Goal: Task Accomplishment & Management: Use online tool/utility

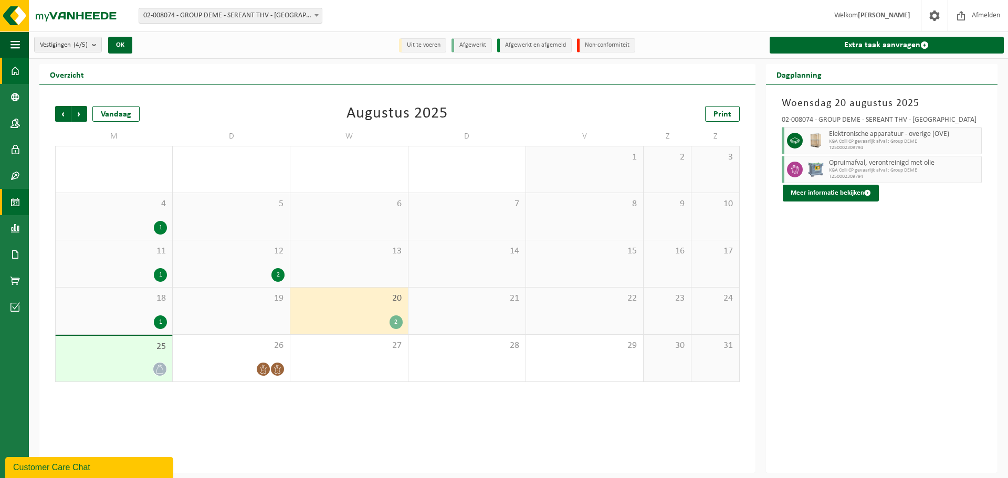
click at [13, 70] on span at bounding box center [14, 71] width 9 height 26
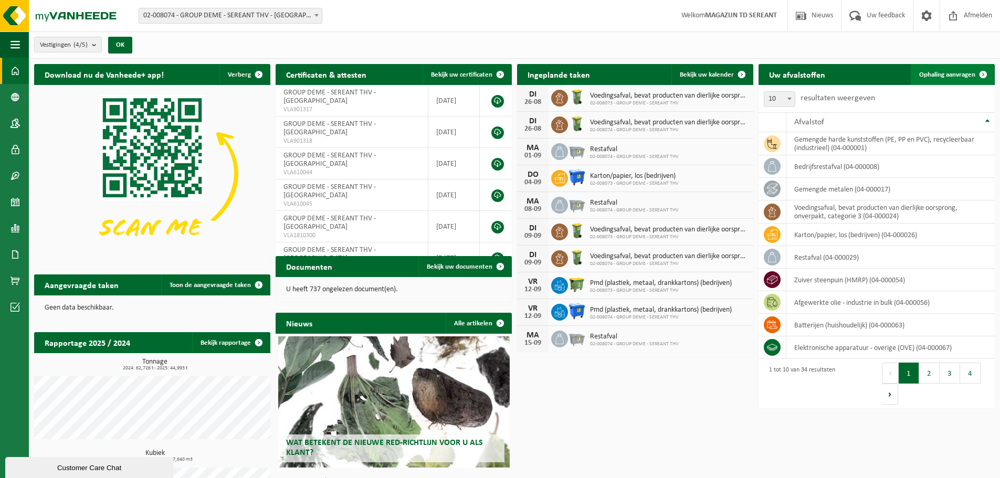
click at [932, 75] on span "Ophaling aanvragen" at bounding box center [947, 74] width 56 height 7
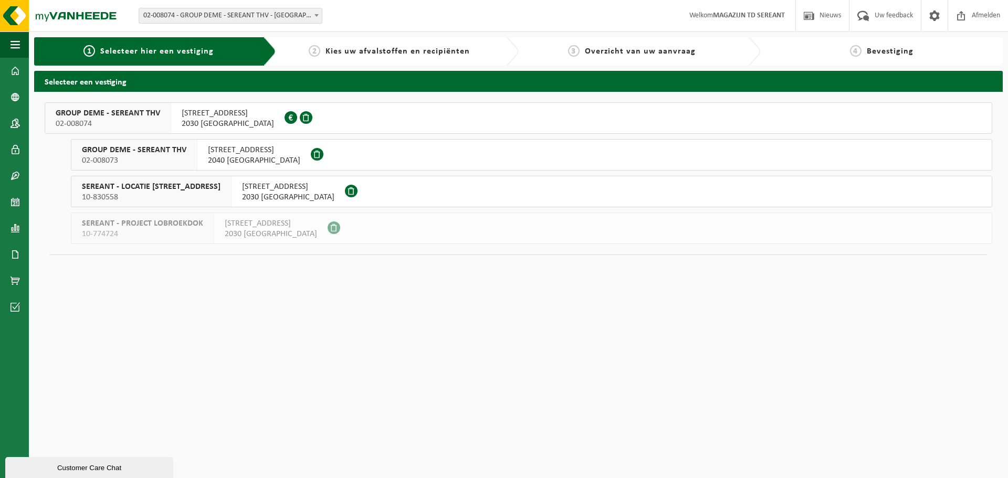
click at [200, 114] on span "POLDERVLIETWEG 2" at bounding box center [228, 113] width 92 height 10
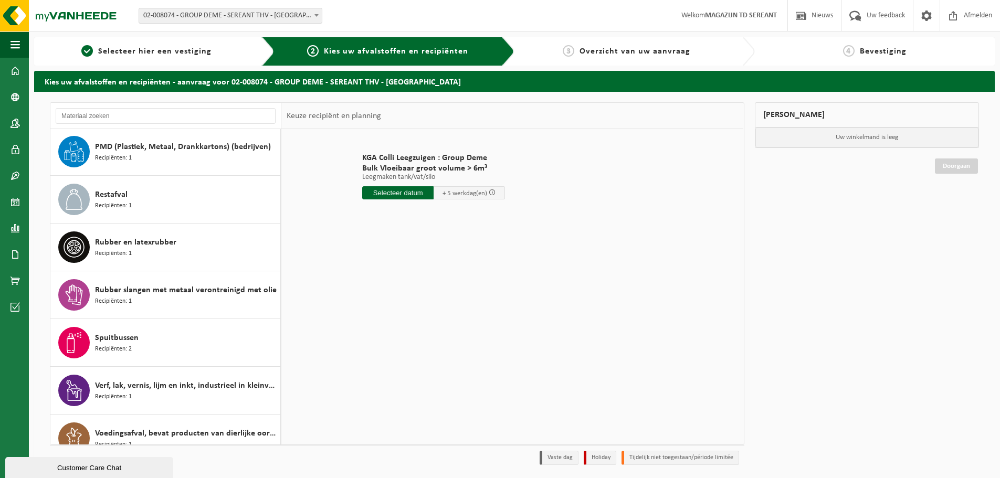
scroll to position [1014, 0]
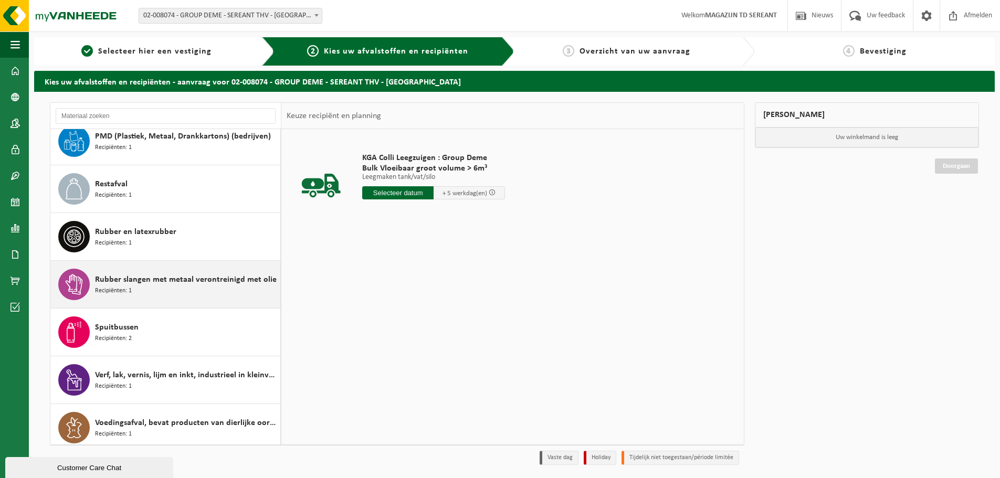
click at [158, 278] on span "Rubber slangen met metaal verontreinigd met olie" at bounding box center [186, 279] width 182 height 13
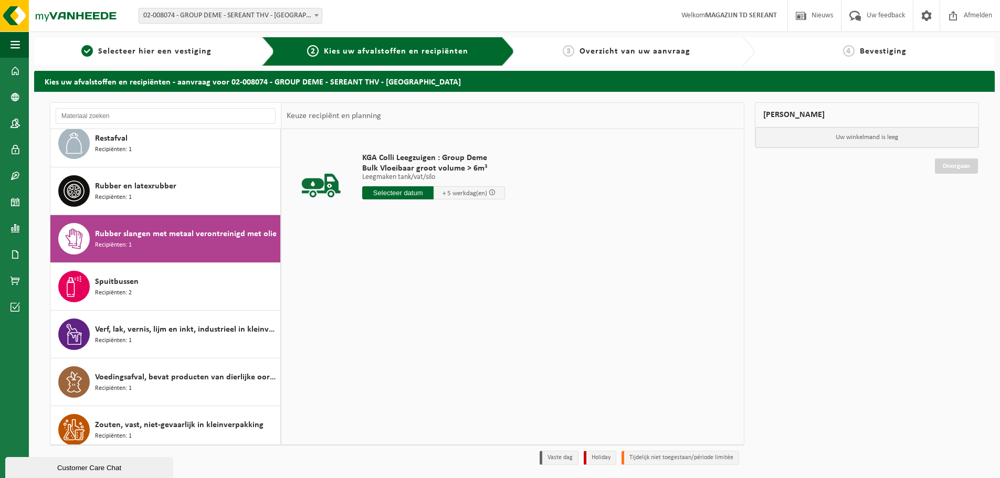
scroll to position [1069, 0]
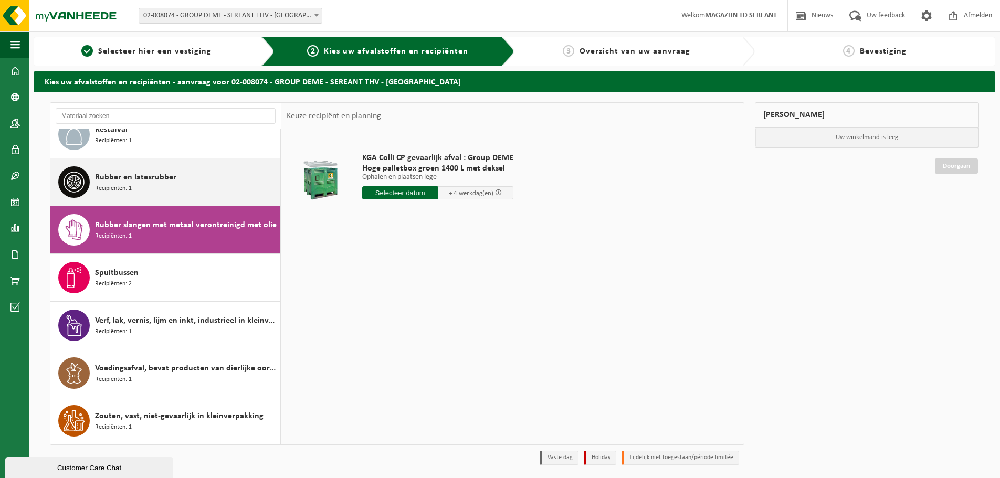
click at [161, 181] on span "Rubber en latexrubber" at bounding box center [135, 177] width 81 height 13
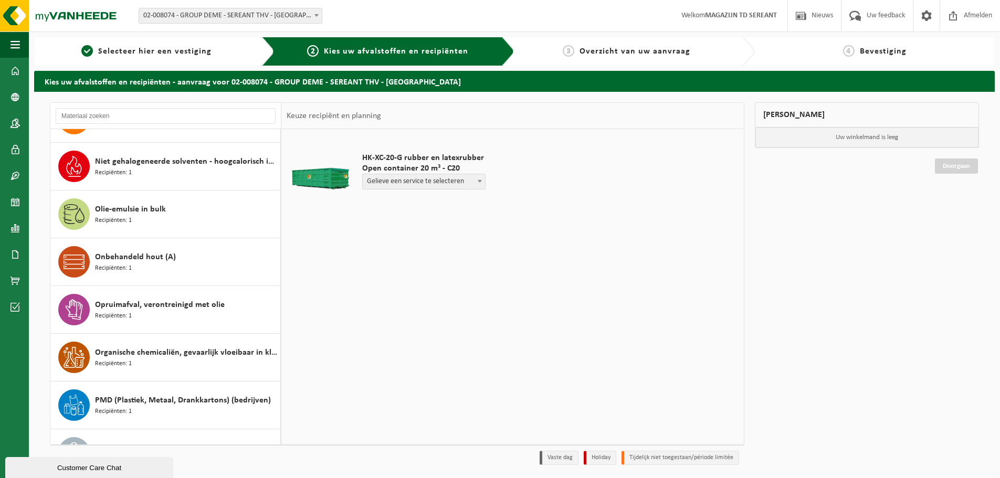
scroll to position [721, 0]
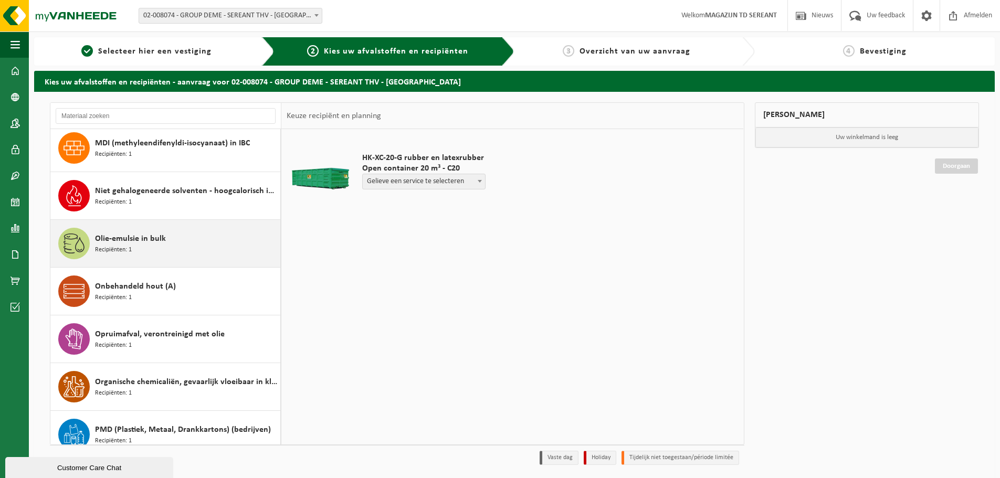
click at [179, 244] on div "Olie-emulsie in bulk Recipiënten: 1" at bounding box center [186, 243] width 183 height 31
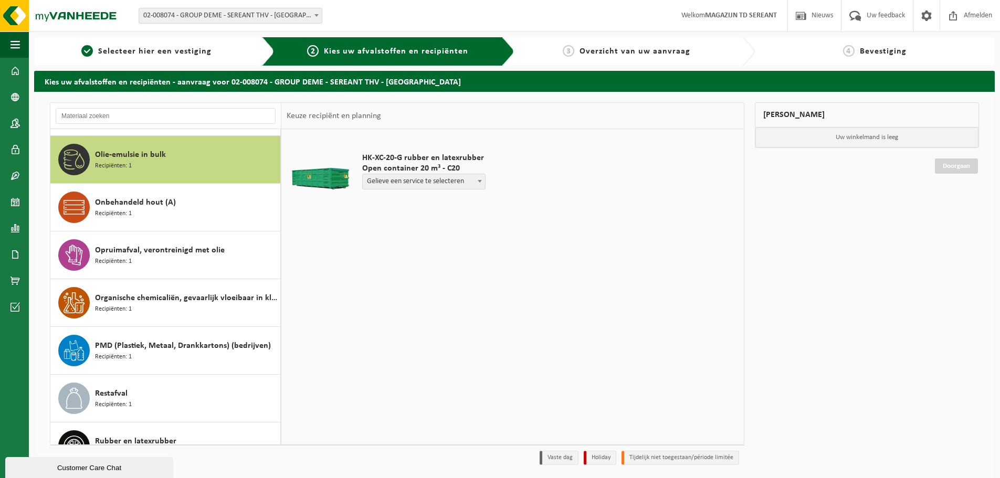
scroll to position [812, 0]
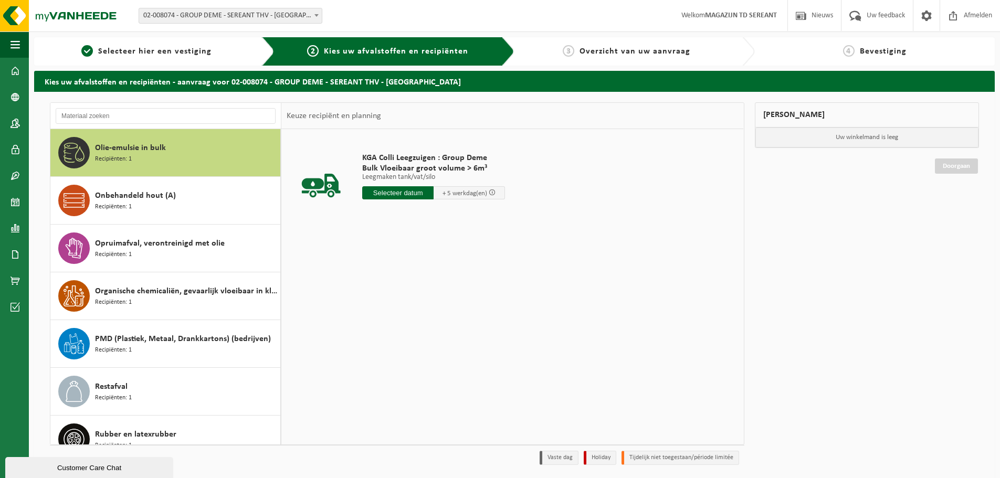
click at [398, 190] on input "text" at bounding box center [397, 192] width 71 height 13
click at [408, 325] on div "27" at bounding box center [408, 319] width 18 height 17
type input "Van 2025-08-27"
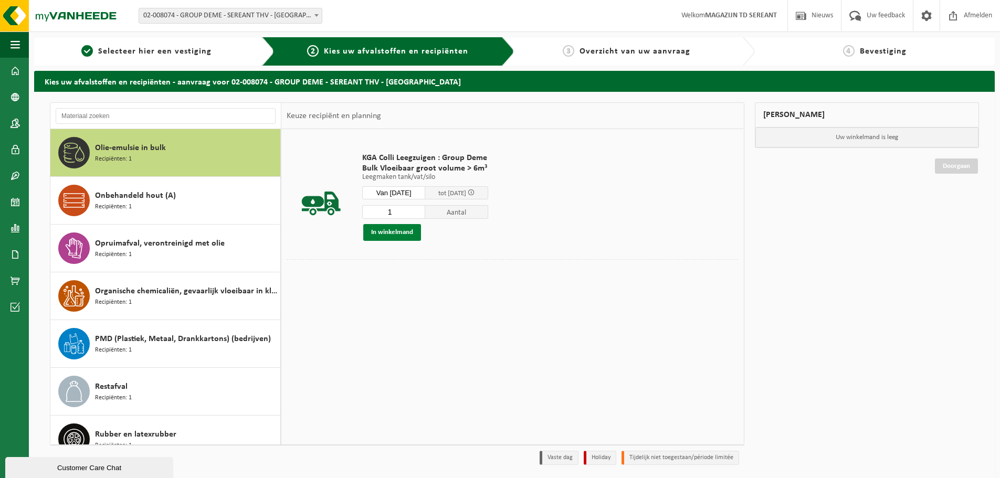
click at [392, 229] on button "In winkelmand" at bounding box center [392, 232] width 58 height 17
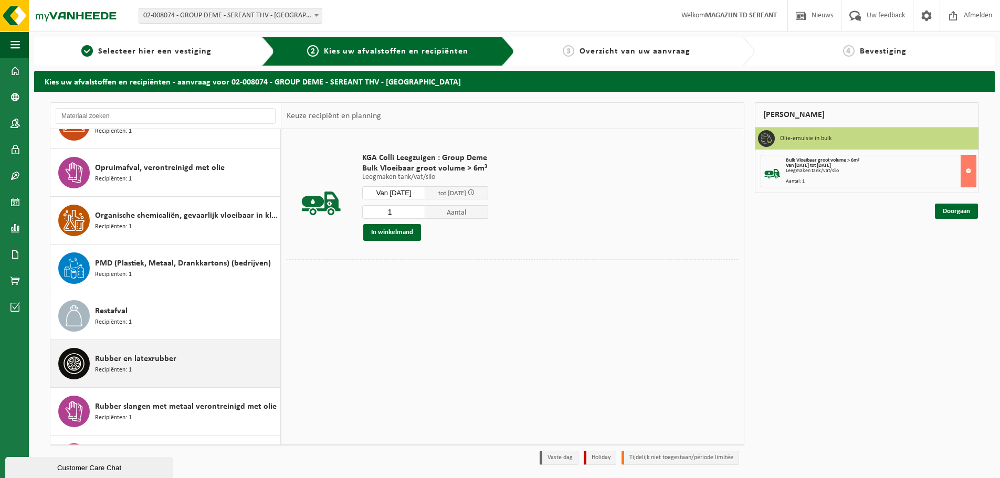
click at [157, 364] on span "Rubber en latexrubber" at bounding box center [135, 359] width 81 height 13
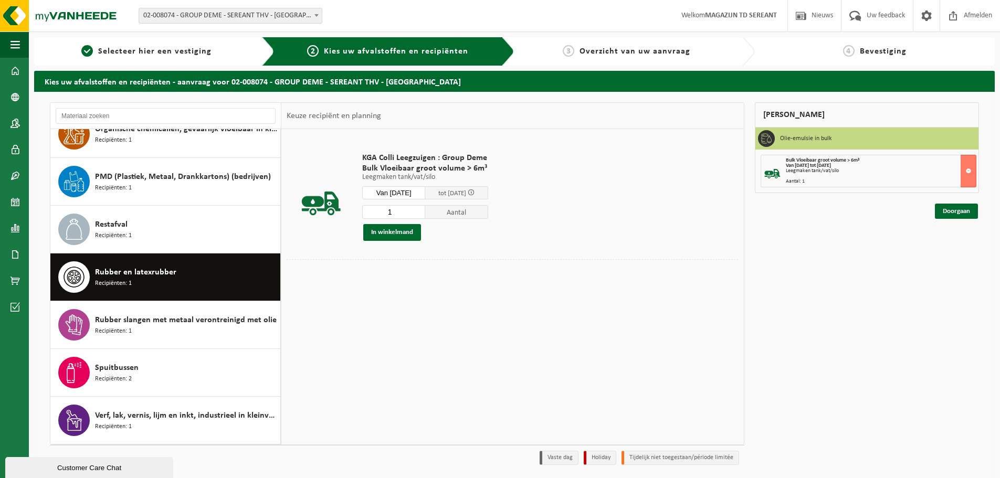
scroll to position [1069, 0]
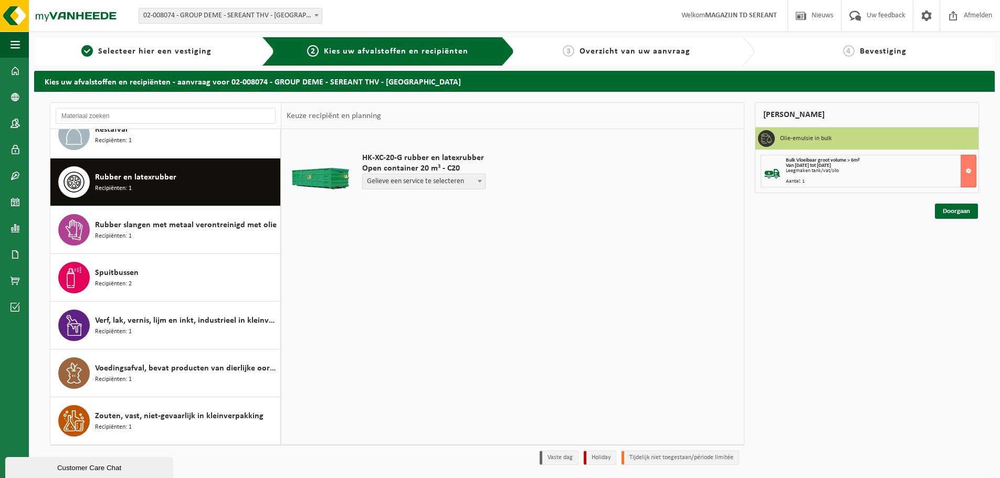
click at [440, 184] on span "Gelieve een service te selecteren" at bounding box center [424, 181] width 122 height 15
click at [959, 207] on link "Doorgaan" at bounding box center [956, 211] width 43 height 15
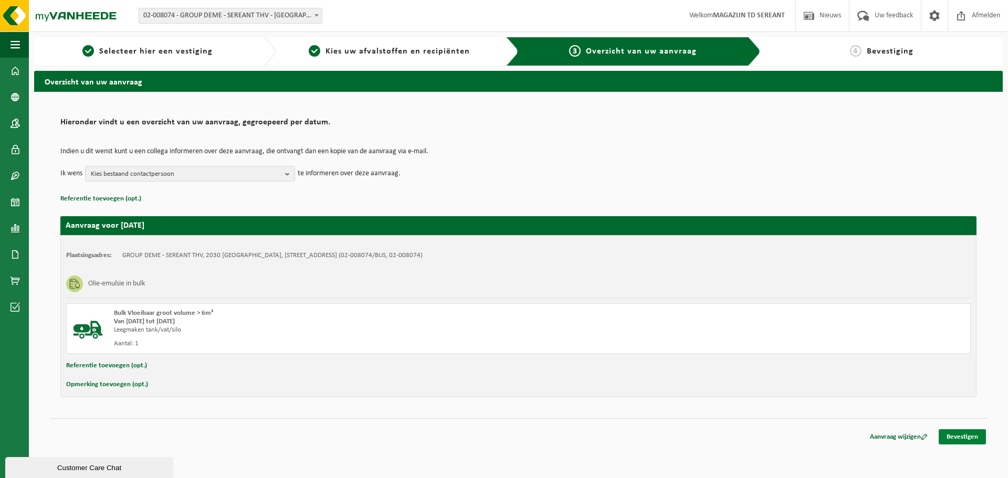
click at [950, 436] on link "Bevestigen" at bounding box center [961, 436] width 47 height 15
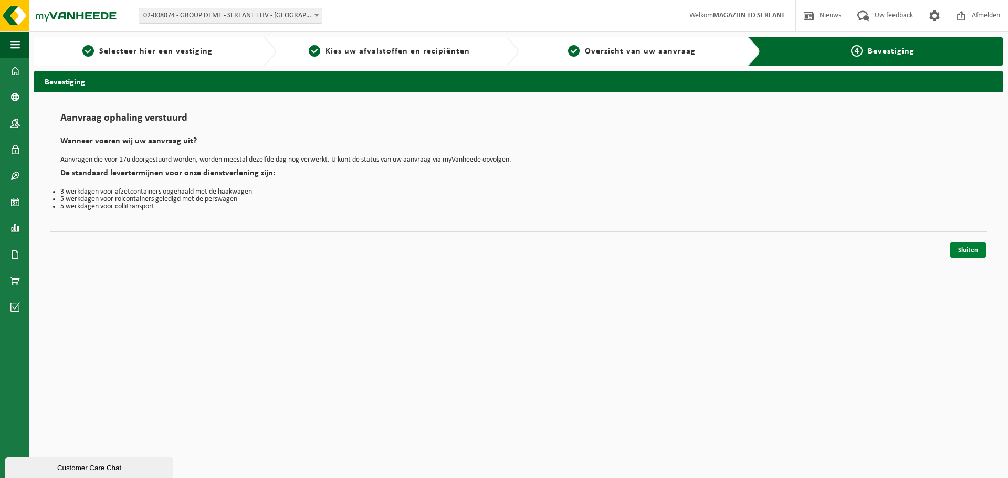
click at [964, 246] on link "Sluiten" at bounding box center [968, 249] width 36 height 15
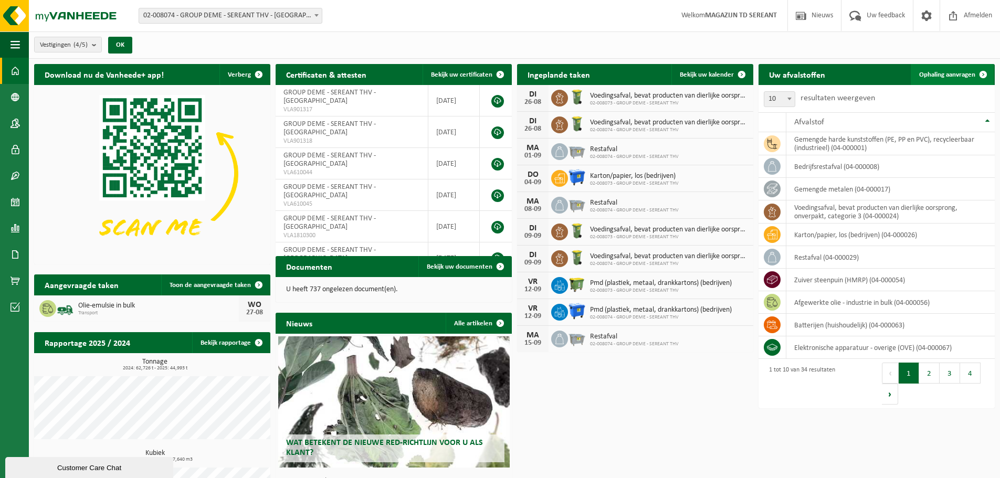
click at [938, 73] on span "Ophaling aanvragen" at bounding box center [947, 74] width 56 height 7
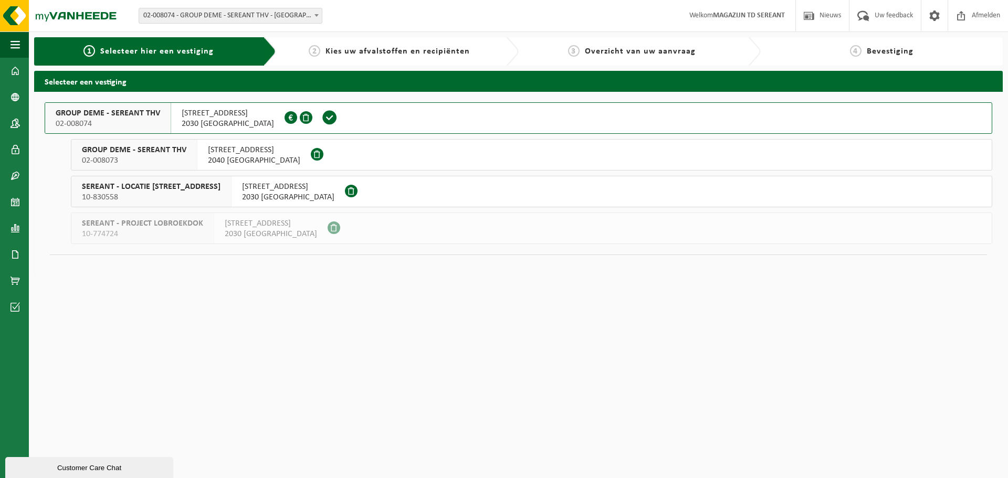
click at [208, 115] on span "POLDERVLIETWEG 2" at bounding box center [228, 113] width 92 height 10
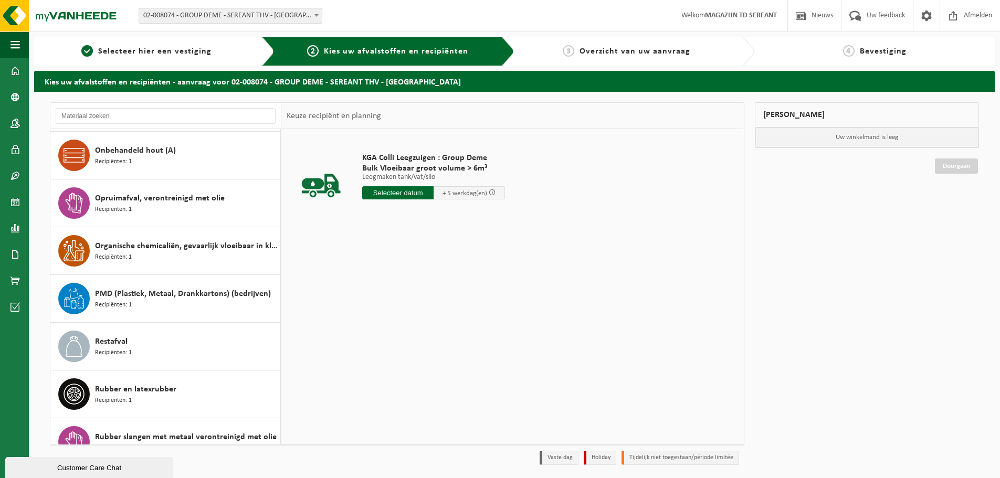
scroll to position [892, 0]
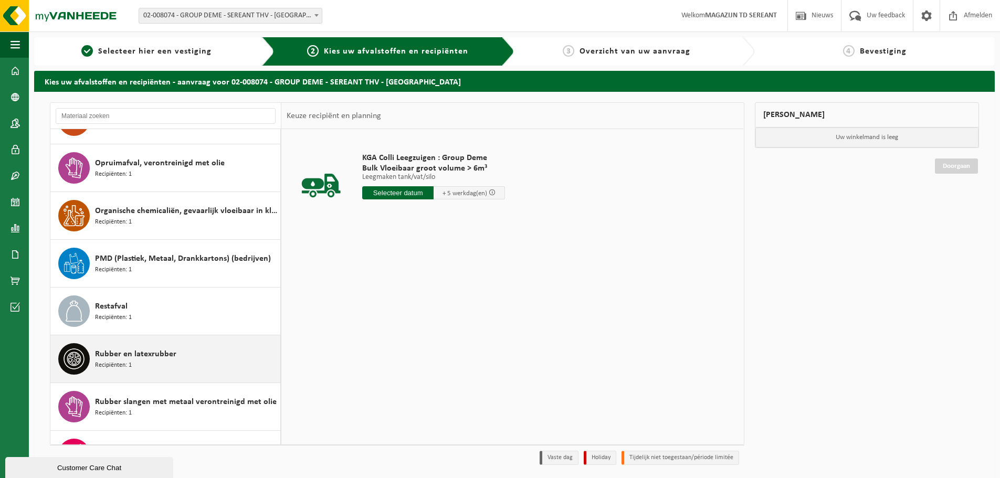
click at [132, 361] on div "Rubber en latexrubber Recipiënten: 1" at bounding box center [186, 358] width 183 height 31
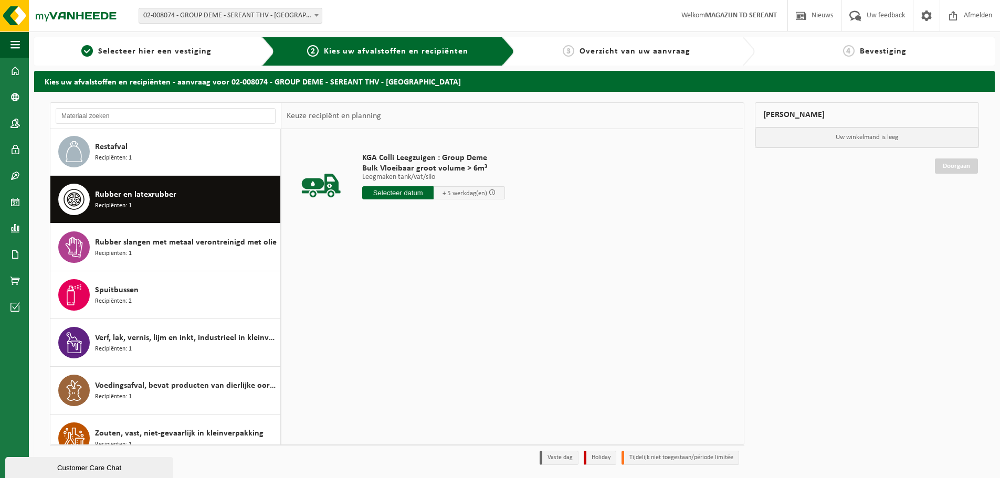
scroll to position [1069, 0]
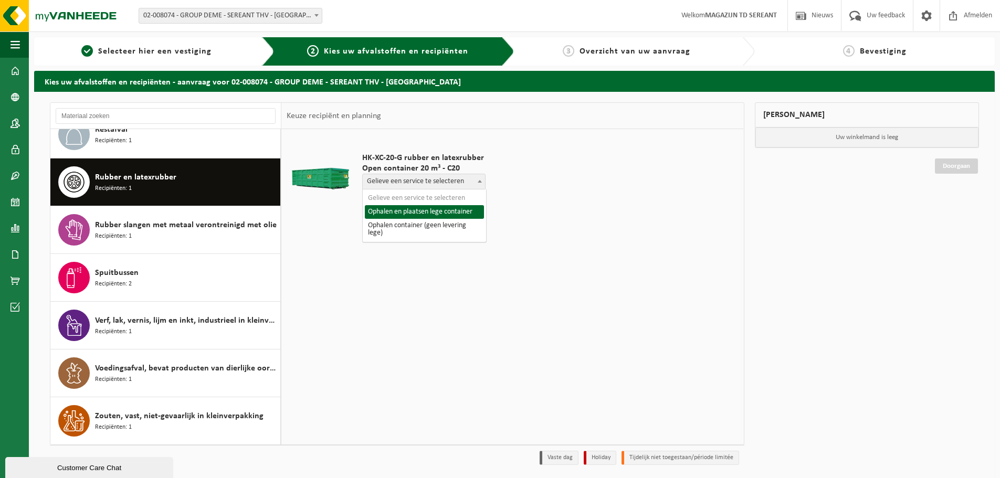
click at [480, 180] on b at bounding box center [480, 181] width 4 height 3
select select "P2PL-VEL-096423_HK-XC-20-GN-00_04-000329_72"
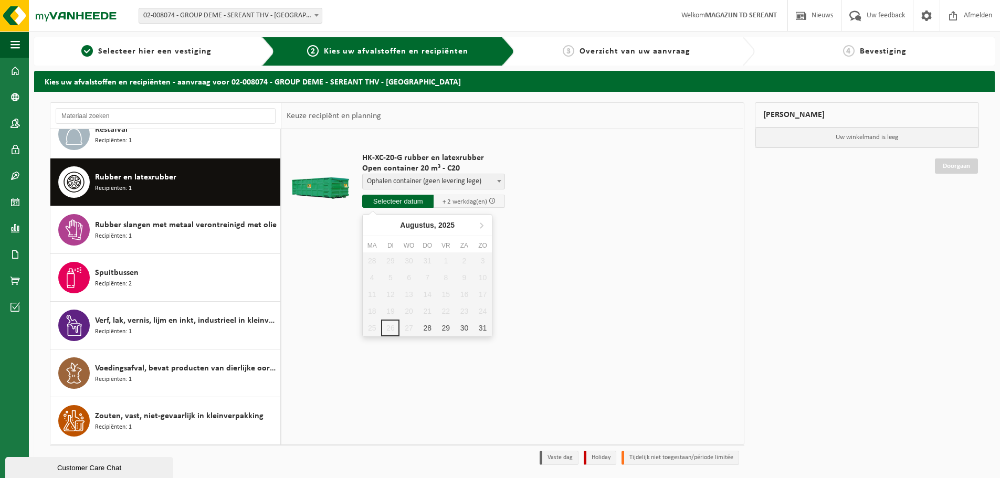
click at [403, 201] on input "text" at bounding box center [397, 201] width 71 height 13
click at [431, 327] on div "28" at bounding box center [427, 328] width 18 height 17
type input "Van 2025-08-28"
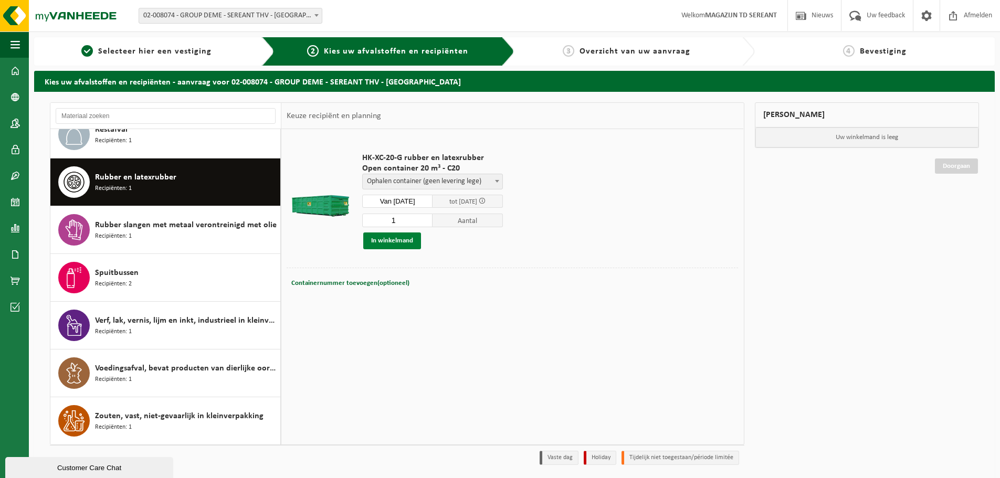
click at [391, 242] on button "In winkelmand" at bounding box center [392, 240] width 58 height 17
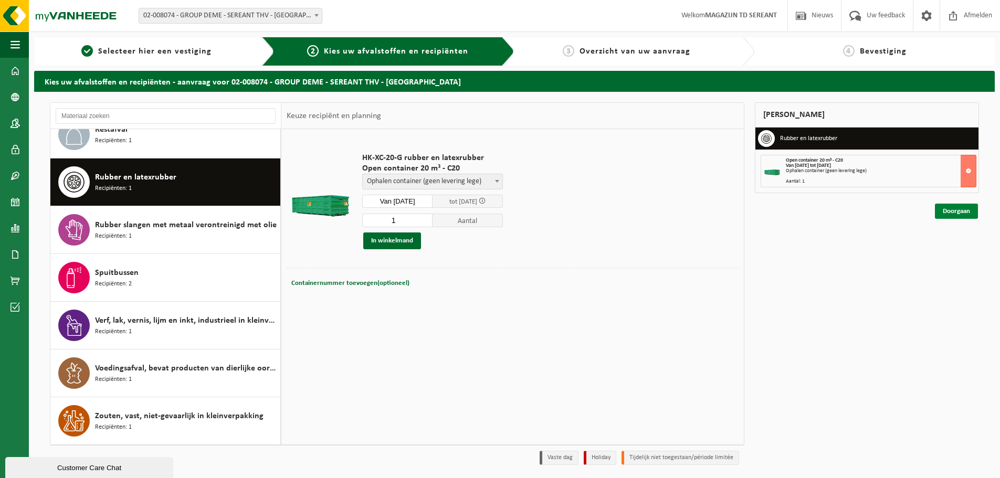
click at [943, 211] on link "Doorgaan" at bounding box center [956, 211] width 43 height 15
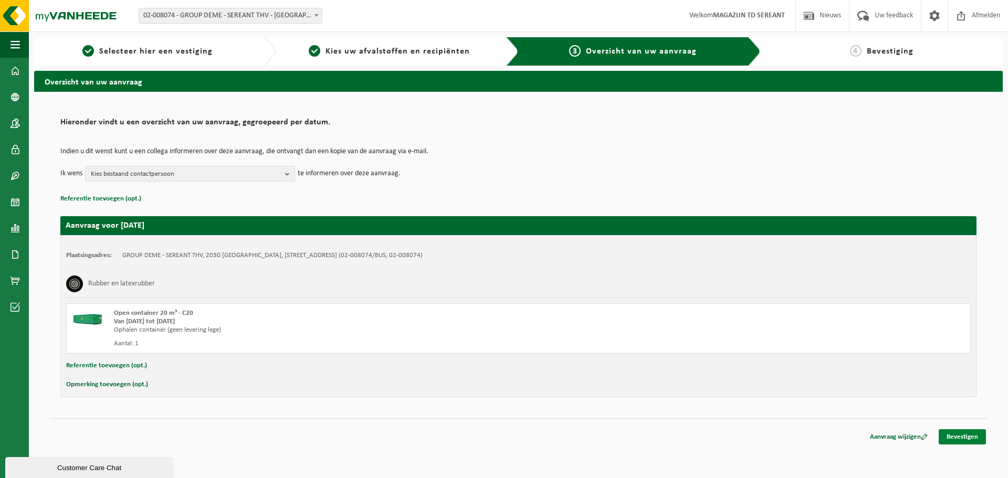
click at [954, 437] on link "Bevestigen" at bounding box center [961, 436] width 47 height 15
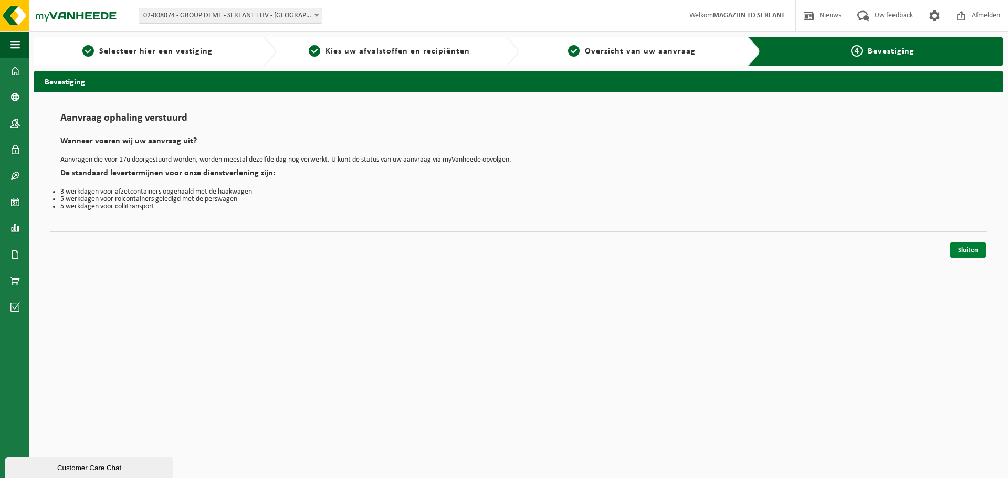
click at [969, 245] on link "Sluiten" at bounding box center [968, 249] width 36 height 15
